Goal: Check status: Check status

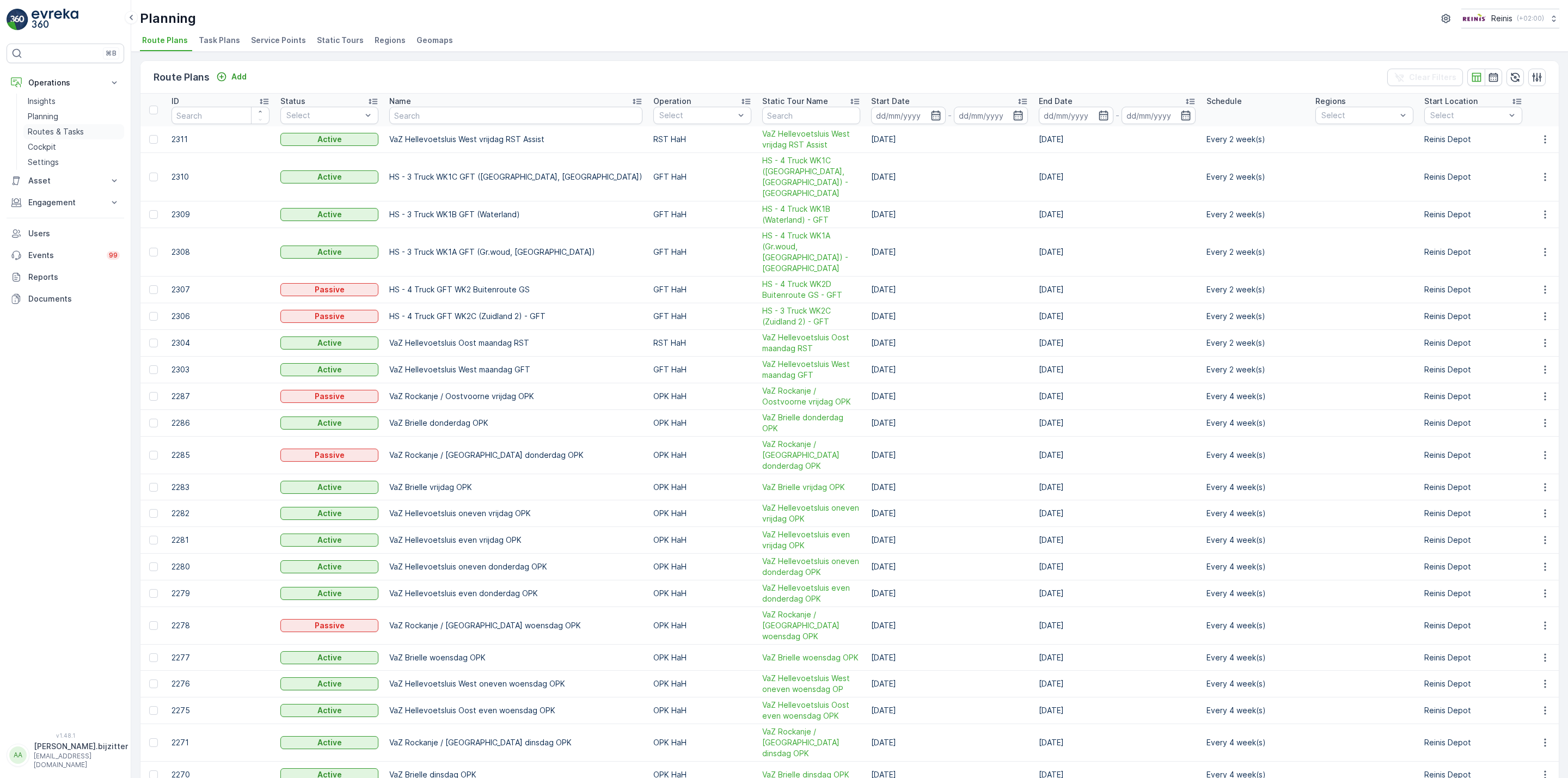
click at [73, 131] on p "Routes & Tasks" at bounding box center [56, 132] width 56 height 11
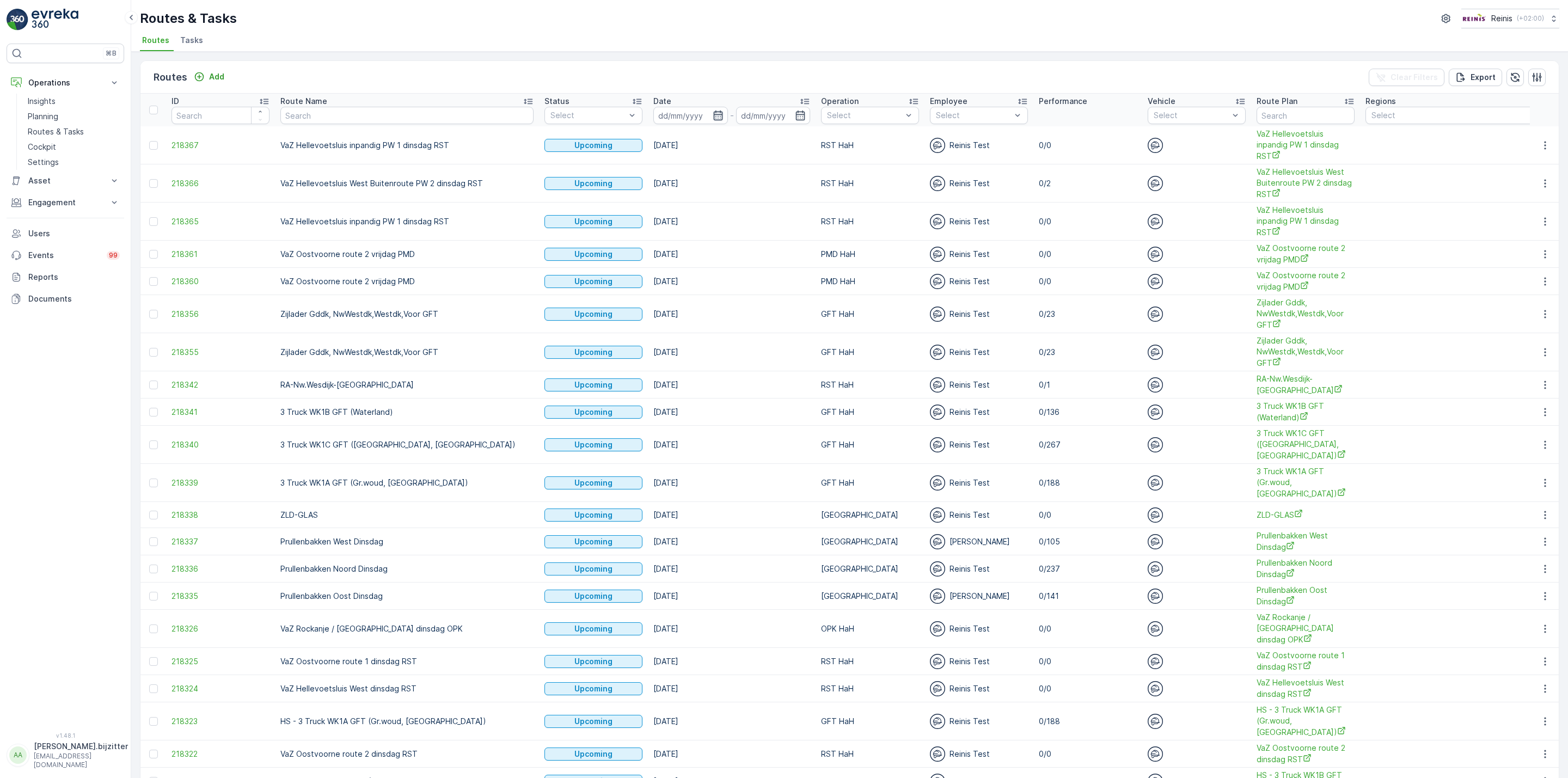
click at [713, 118] on icon "button" at bounding box center [718, 115] width 11 height 11
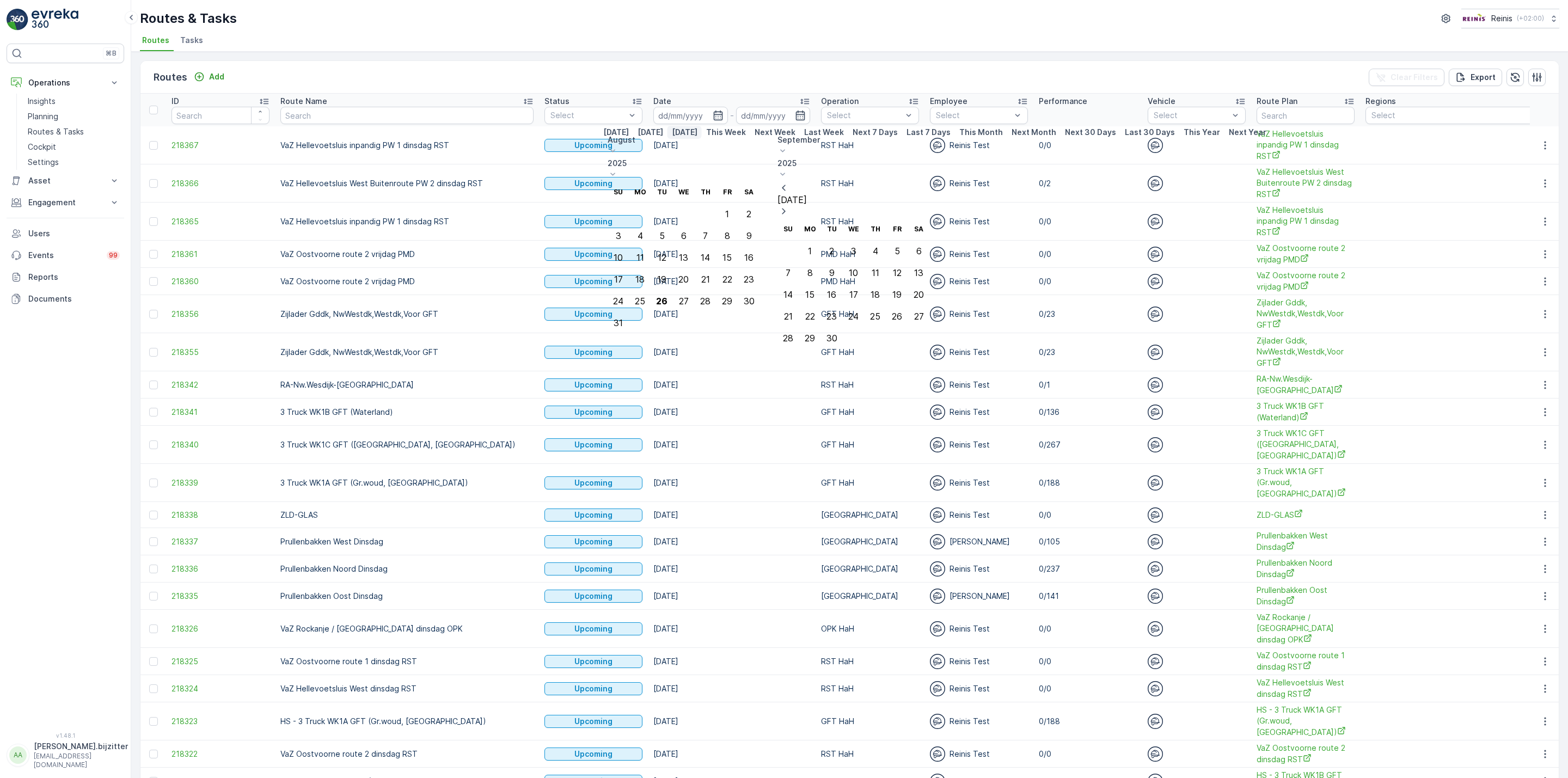
click at [672, 138] on p "[DATE]" at bounding box center [684, 133] width 26 height 11
type input "[DATE]"
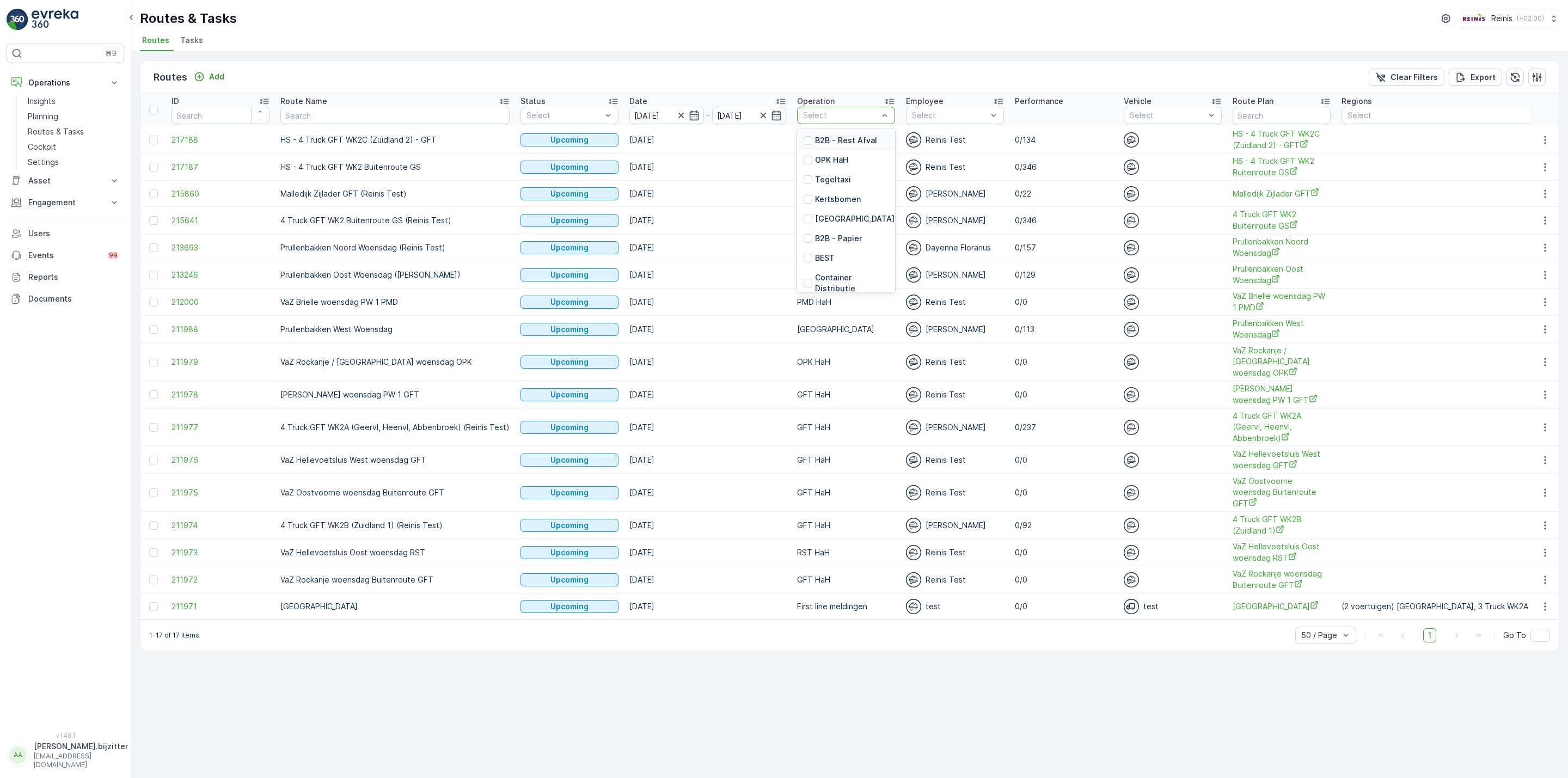
click at [872, 115] on div at bounding box center [840, 115] width 77 height 9
click at [844, 213] on div "GFT HaH" at bounding box center [845, 211] width 98 height 20
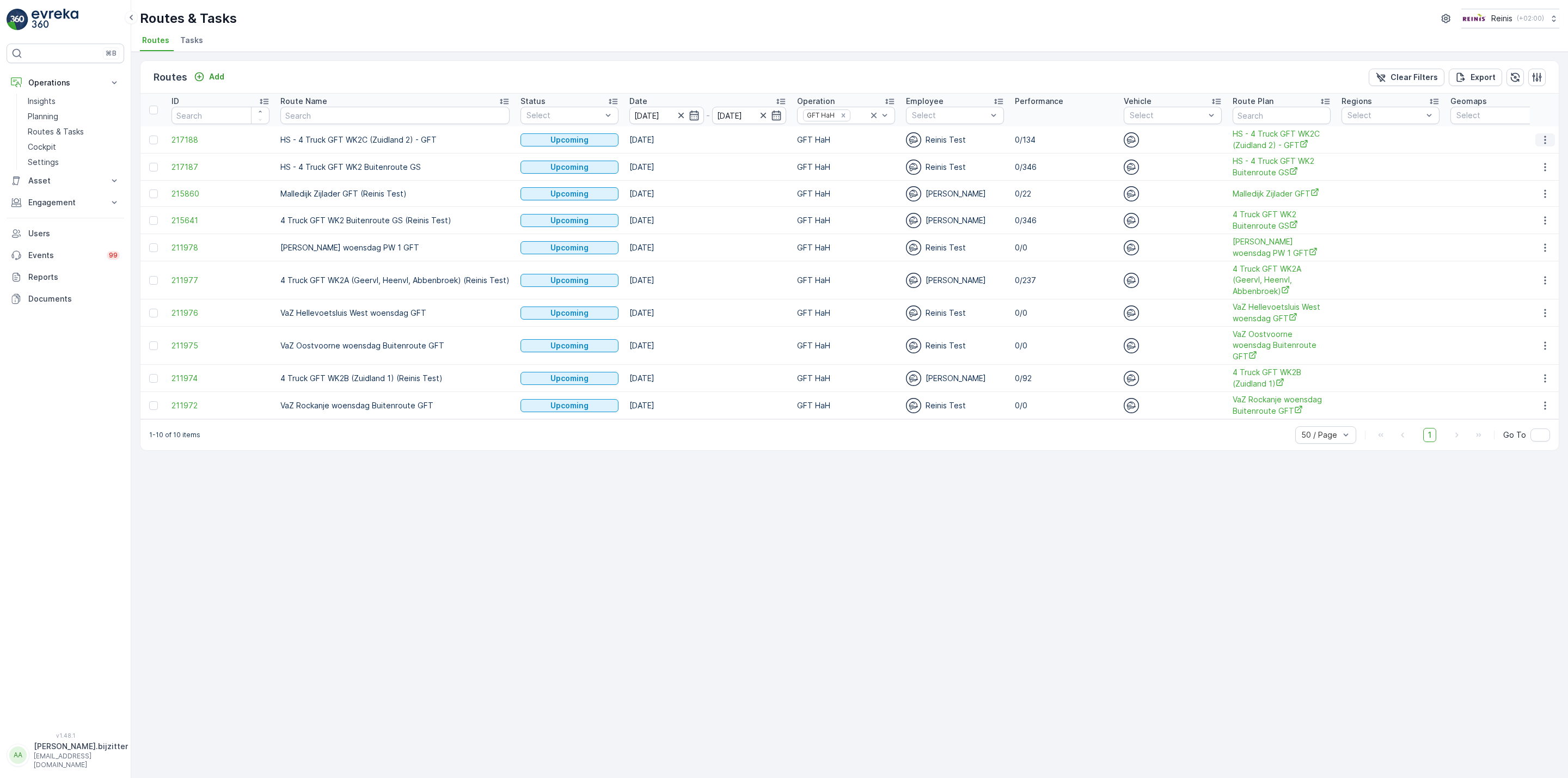
click at [1543, 136] on icon "button" at bounding box center [1545, 140] width 11 height 11
click at [1523, 154] on span "See More Details" at bounding box center [1519, 156] width 64 height 11
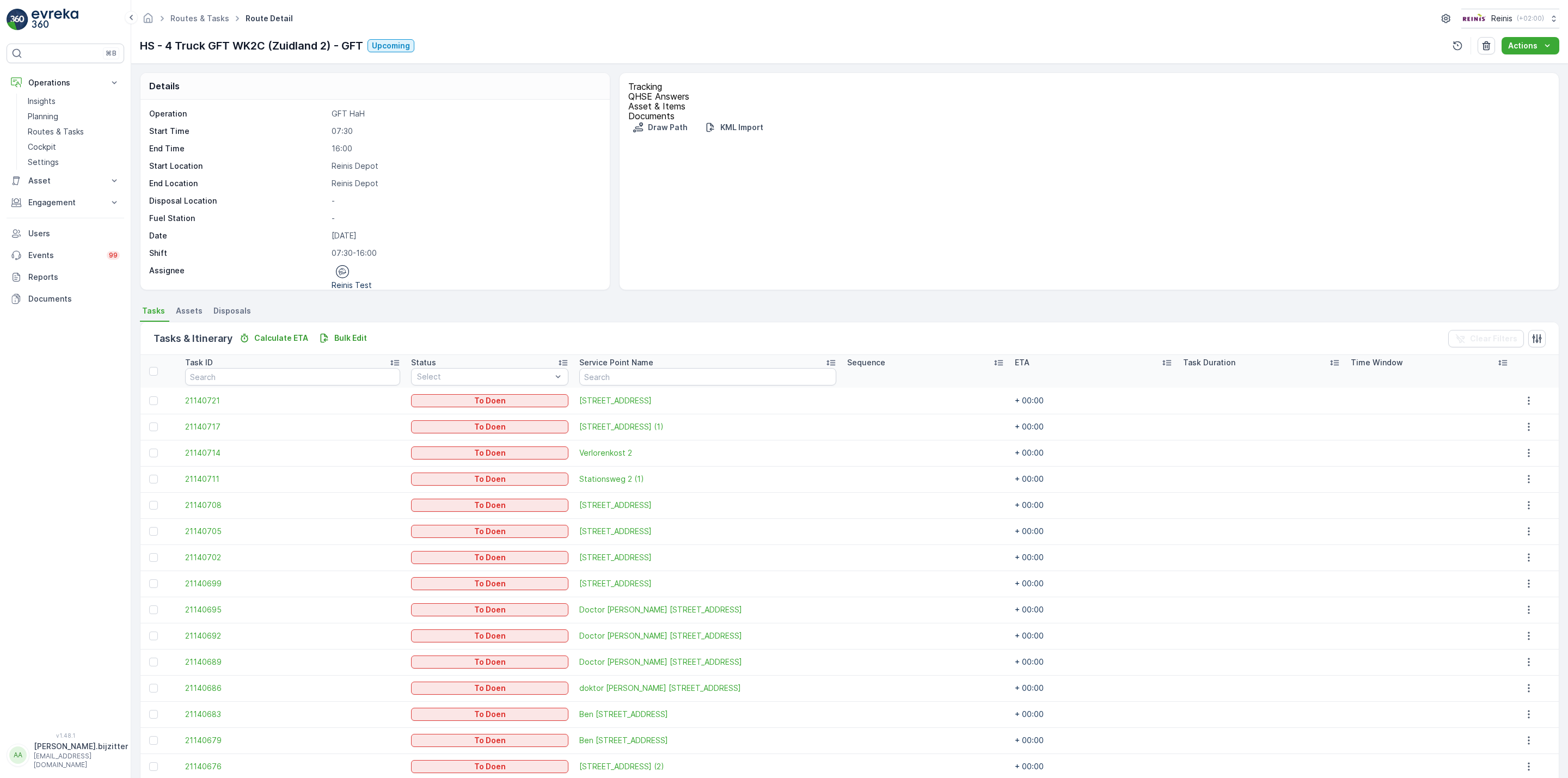
click at [652, 134] on div "15 4 18 32 40 24 + − Satellite Roadmap Terrain Hybrid Leaflet Keyboard shortcut…" at bounding box center [1088, 134] width 921 height 0
click at [645, 141] on link at bounding box center [643, 149] width 16 height 16
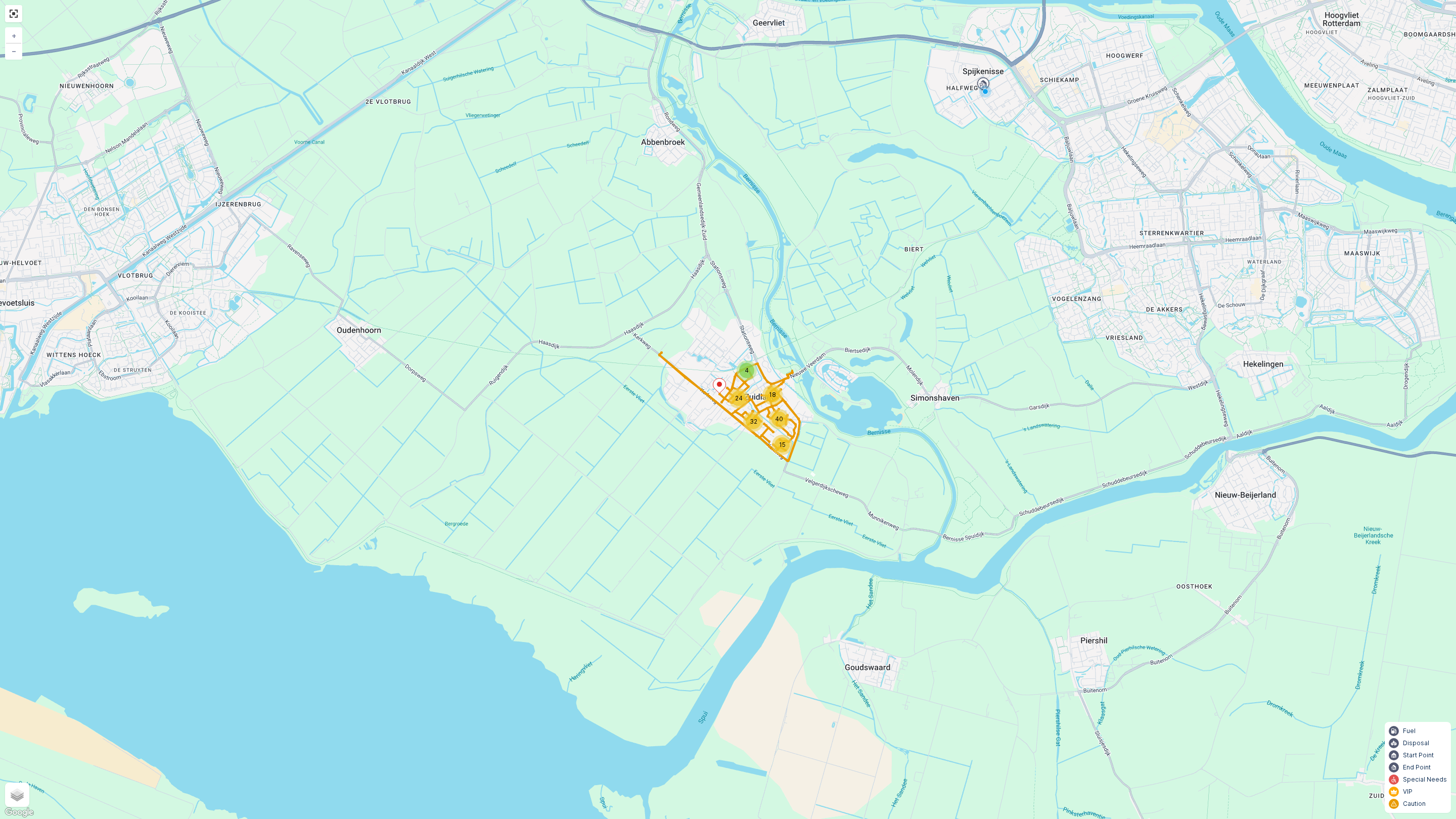
click at [5, 10] on div at bounding box center [13, 13] width 17 height 17
click at [6, 11] on link at bounding box center [13, 13] width 15 height 15
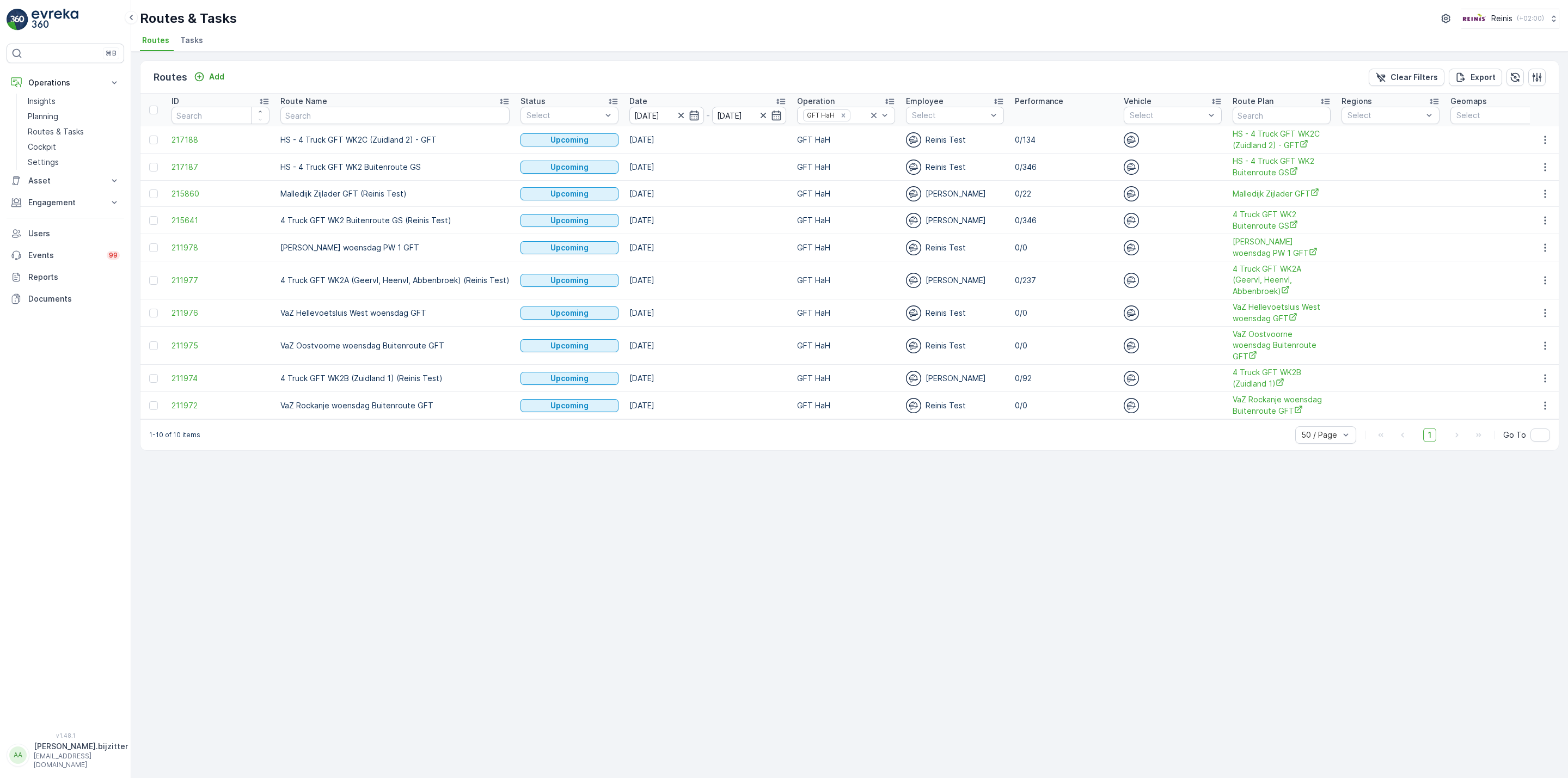
click at [544, 521] on div "Routes Add Clear Filters Export ID Route Name Status Select Date [DATE] - [DATE…" at bounding box center [849, 415] width 1436 height 726
click at [766, 559] on div "Routes Add Clear Filters Export ID Route Name Status Select Date [DATE] - [DATE…" at bounding box center [849, 415] width 1436 height 726
click at [402, 594] on div "Routes Add Clear Filters Export ID Route Name Status Select Date [DATE] - [DATE…" at bounding box center [849, 415] width 1436 height 726
click at [508, 570] on div "Routes Add Clear Filters Export ID Route Name Status Select Date [DATE] - [DATE…" at bounding box center [849, 415] width 1436 height 726
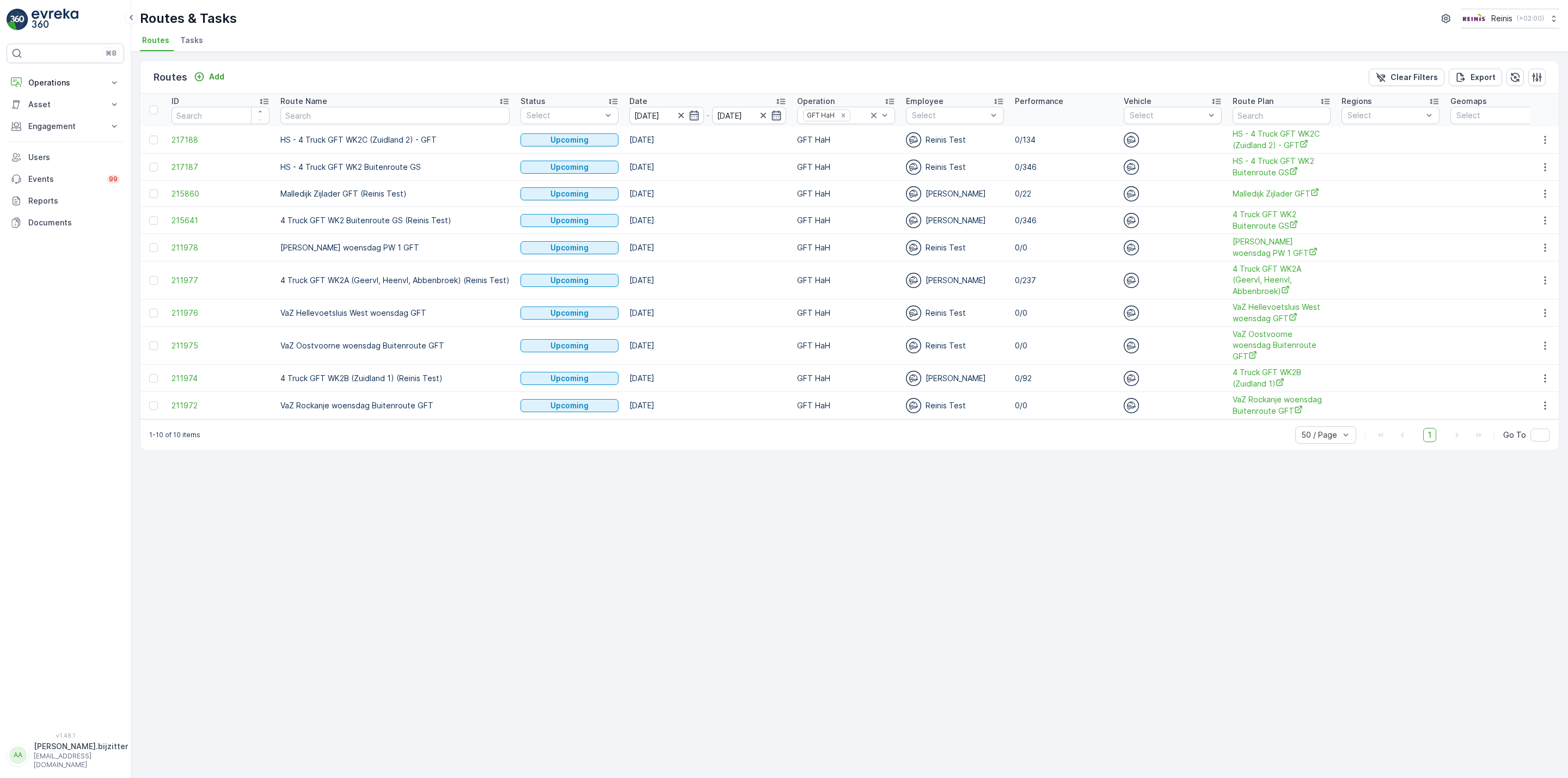
click at [569, 652] on div "Routes Add Clear Filters Export ID Route Name Status Select Date [DATE] - [DATE…" at bounding box center [849, 415] width 1436 height 726
